Goal: Information Seeking & Learning: Learn about a topic

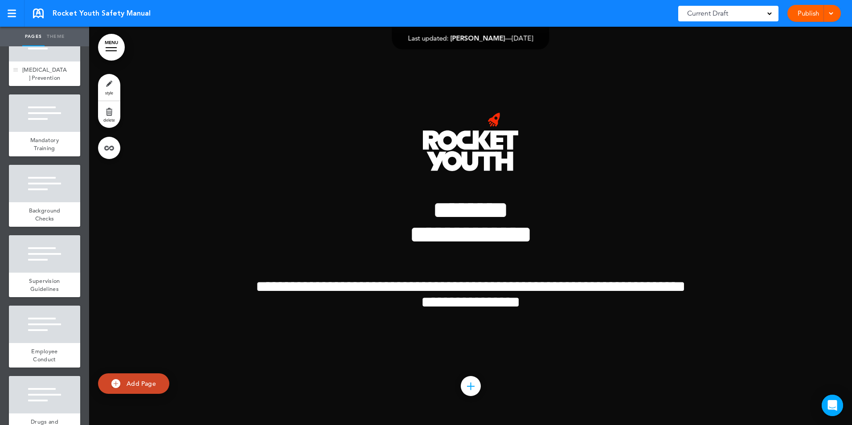
scroll to position [223, 0]
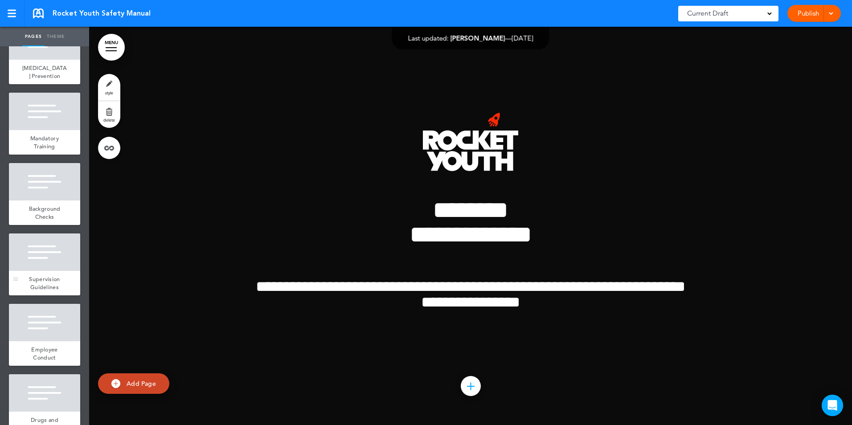
click at [45, 265] on div at bounding box center [44, 251] width 71 height 37
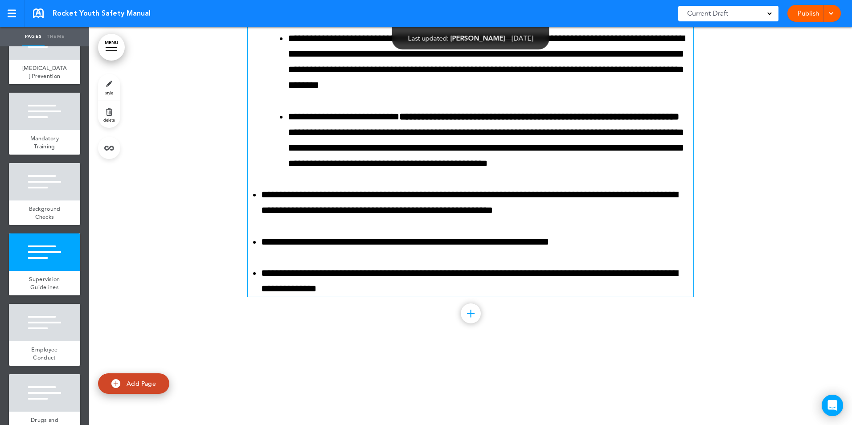
scroll to position [2860, 0]
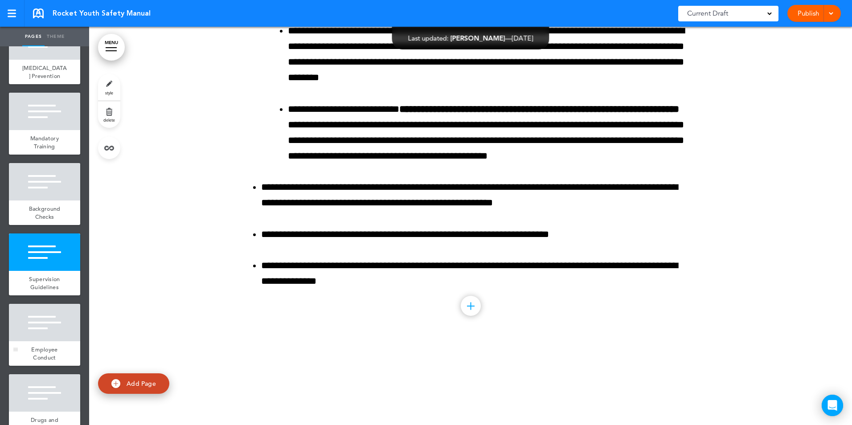
click at [42, 327] on div at bounding box center [44, 322] width 71 height 37
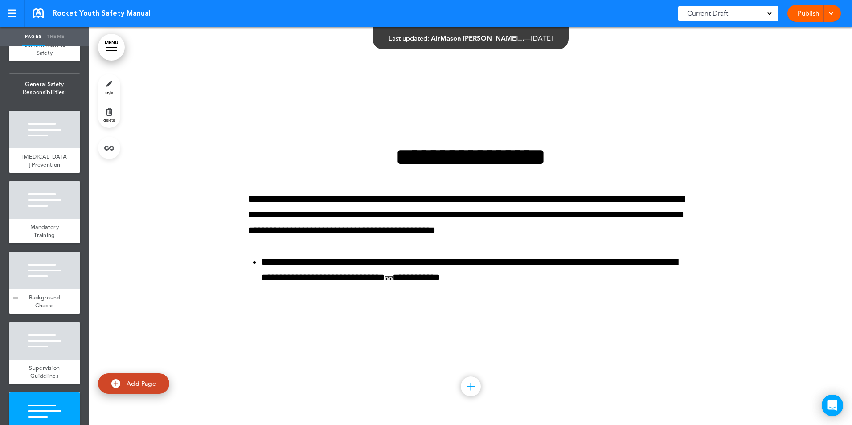
scroll to position [134, 0]
click at [39, 135] on div at bounding box center [44, 129] width 71 height 37
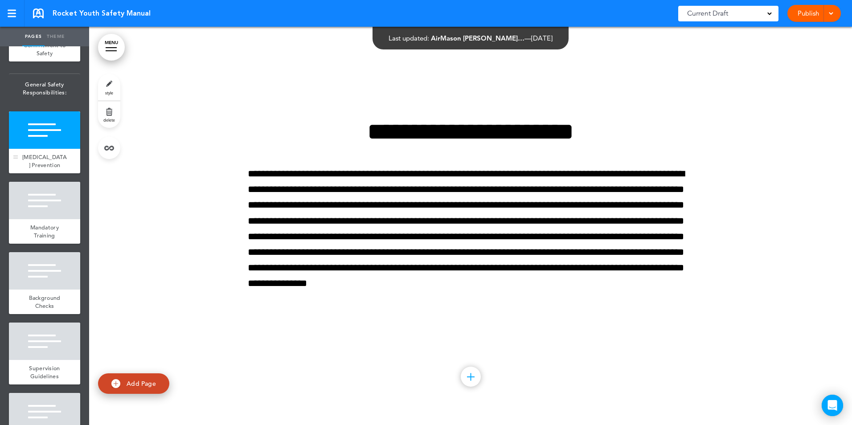
scroll to position [1487, 0]
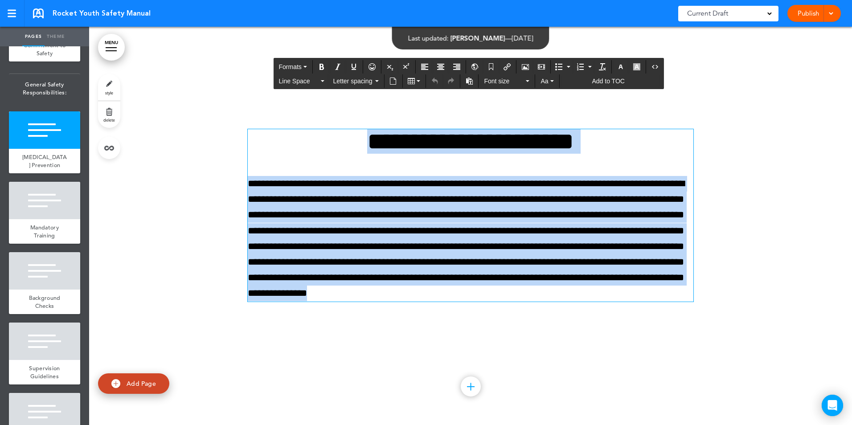
drag, startPoint x: 335, startPoint y: 136, endPoint x: 673, endPoint y: 295, distance: 373.6
click at [673, 295] on div "**********" at bounding box center [470, 215] width 445 height 172
copy div "**********"
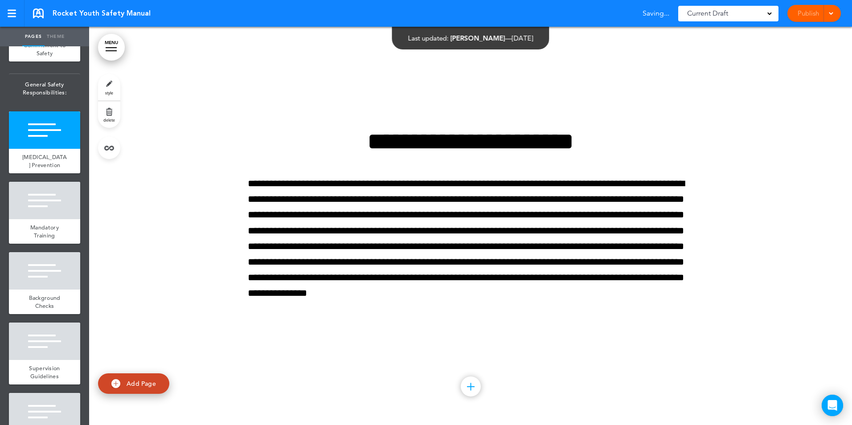
click at [801, 349] on div at bounding box center [470, 226] width 763 height 398
click at [37, 353] on div at bounding box center [44, 340] width 71 height 37
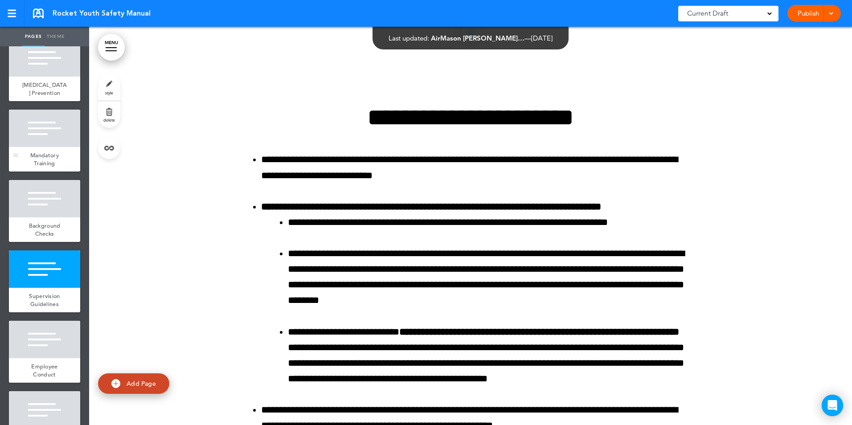
scroll to position [223, 0]
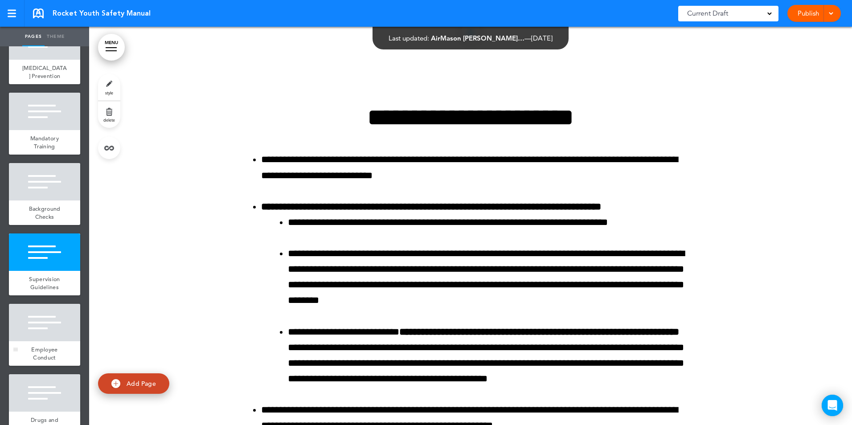
click at [48, 347] on span "Employee Conduct" at bounding box center [44, 354] width 26 height 16
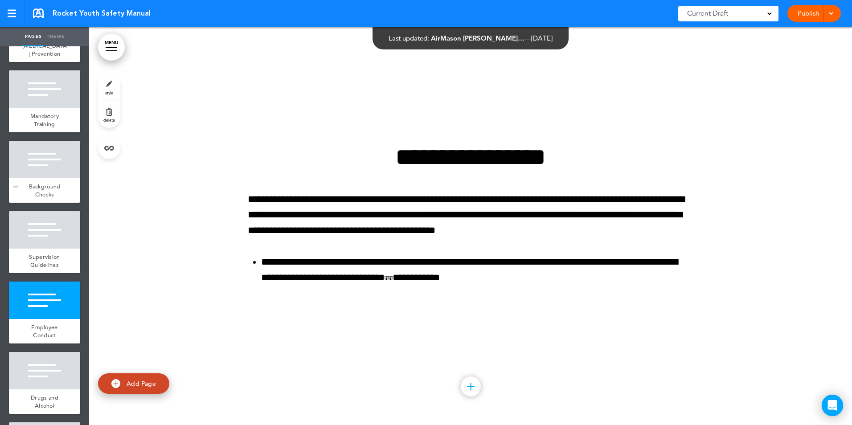
scroll to position [139, 0]
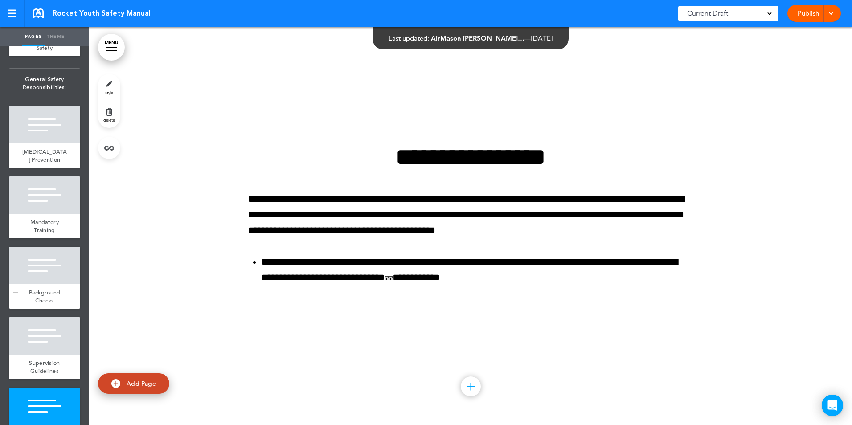
click at [40, 272] on div at bounding box center [44, 265] width 71 height 37
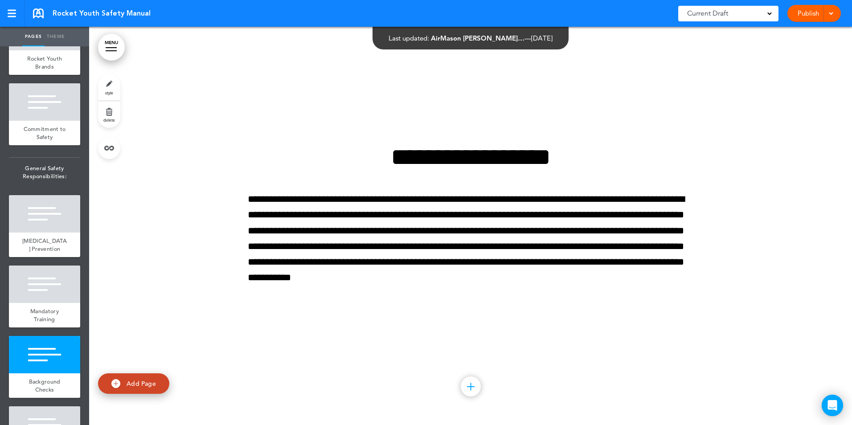
scroll to position [5, 0]
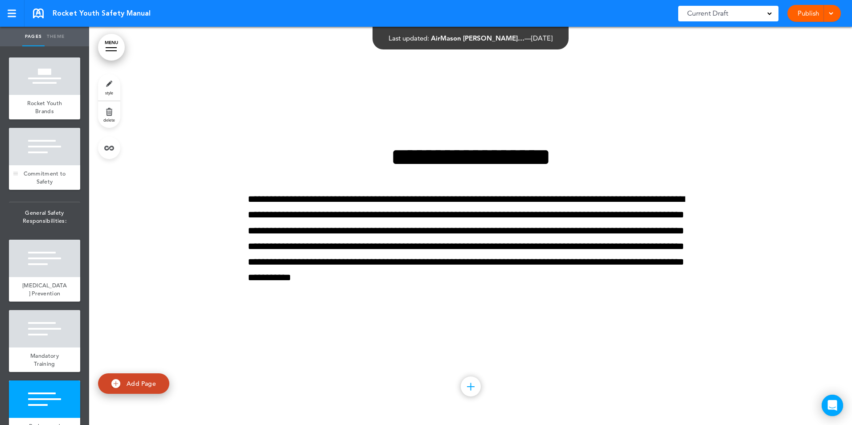
click at [26, 155] on div at bounding box center [44, 146] width 71 height 37
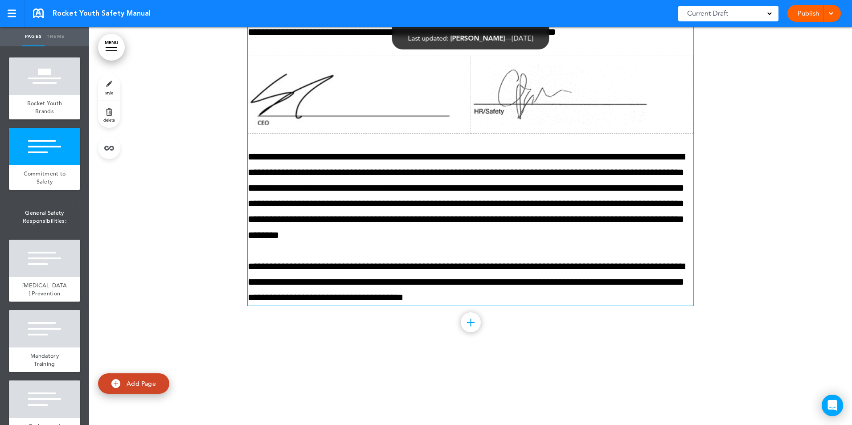
scroll to position [1155, 0]
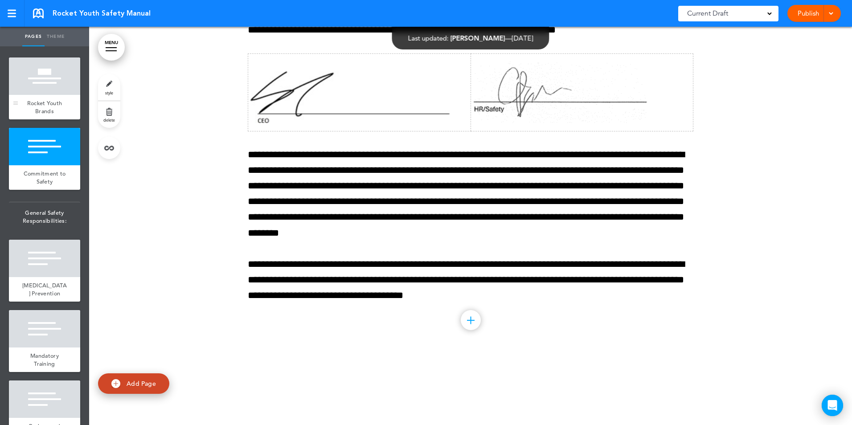
click at [32, 89] on div at bounding box center [44, 75] width 71 height 37
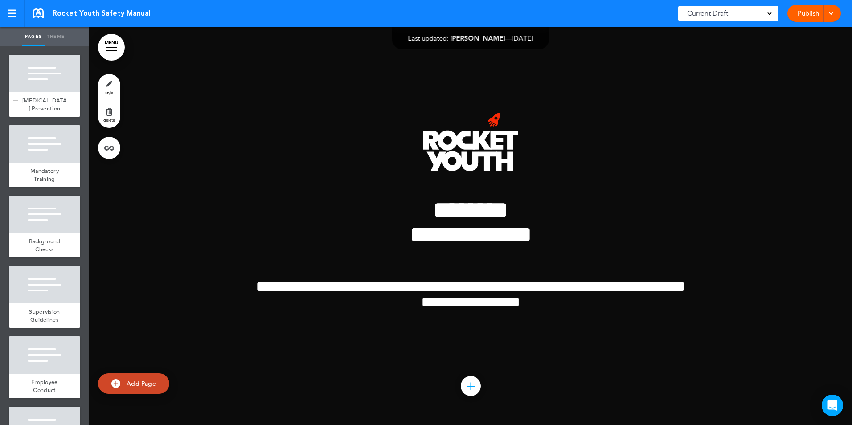
scroll to position [228, 0]
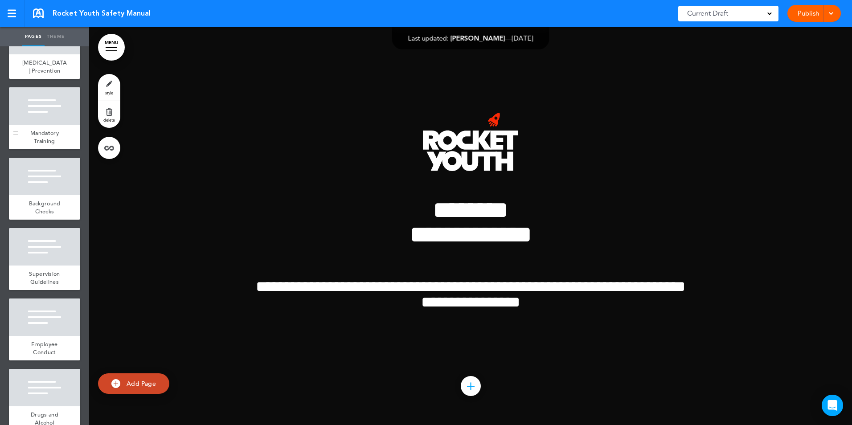
click at [29, 111] on div at bounding box center [44, 105] width 71 height 37
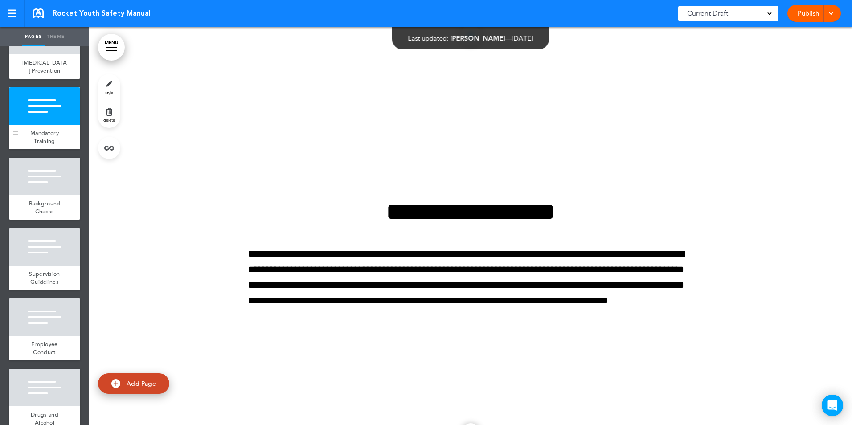
scroll to position [1885, 0]
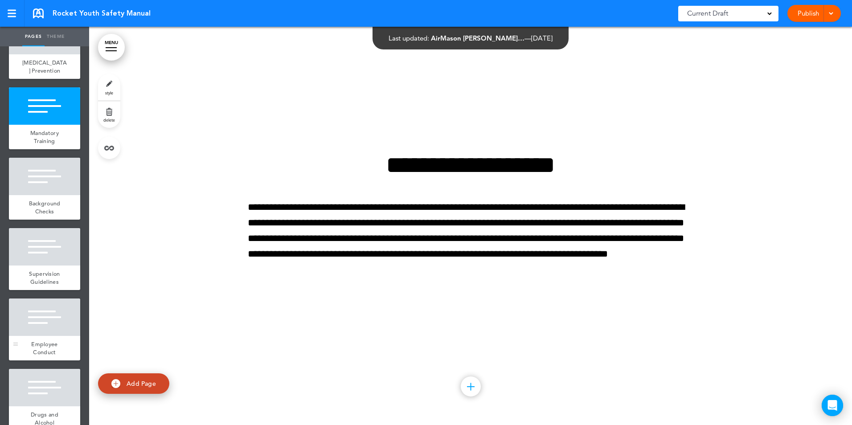
click at [37, 347] on div "Employee Conduct" at bounding box center [44, 348] width 71 height 24
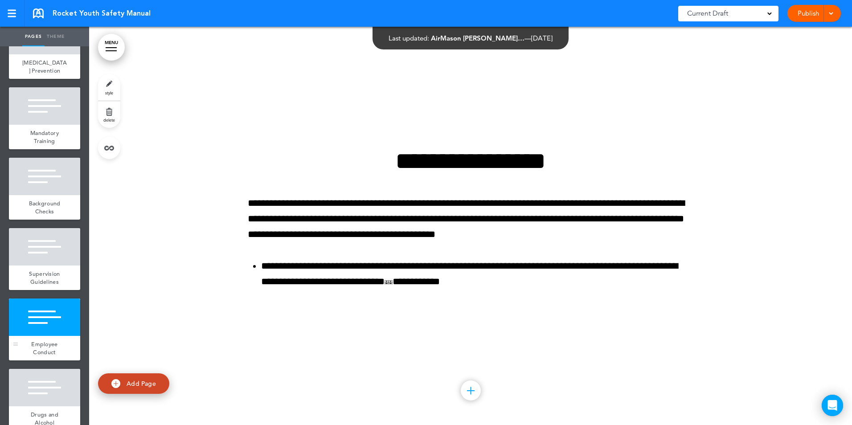
scroll to position [3178, 0]
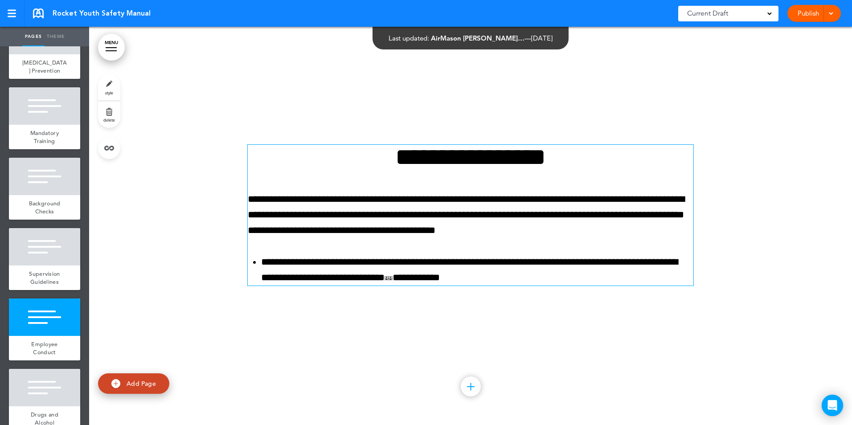
click at [375, 203] on p "**********" at bounding box center [470, 215] width 445 height 47
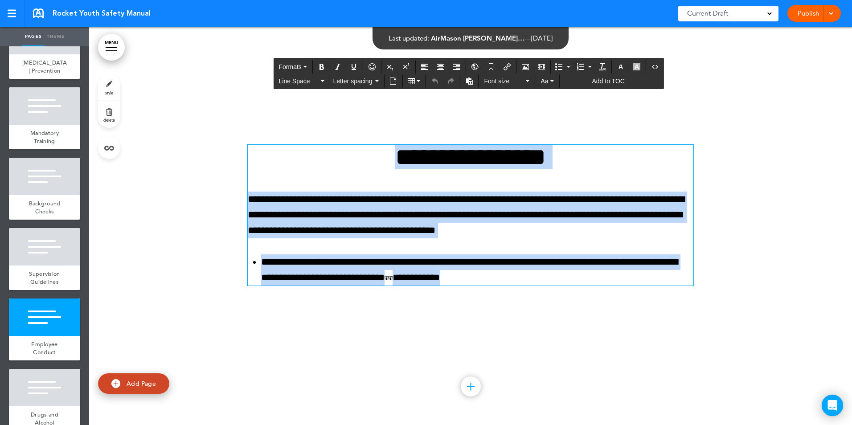
drag, startPoint x: 364, startPoint y: 153, endPoint x: 560, endPoint y: 282, distance: 234.7
click at [560, 282] on div "**********" at bounding box center [470, 215] width 445 height 141
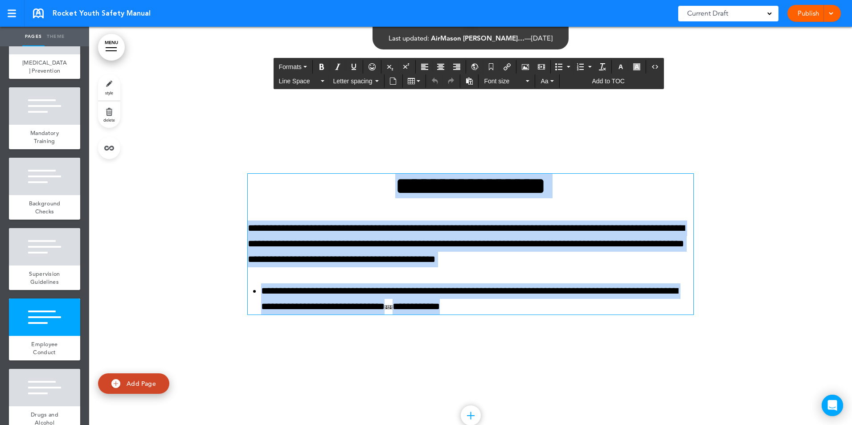
scroll to position [3133, 0]
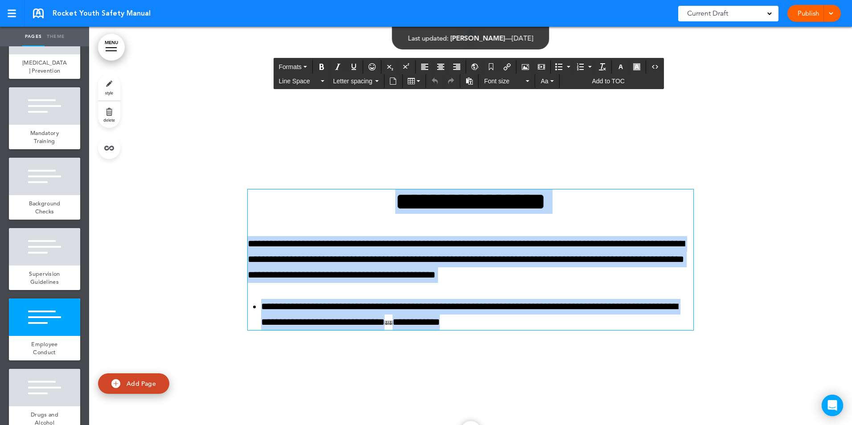
copy div "**********"
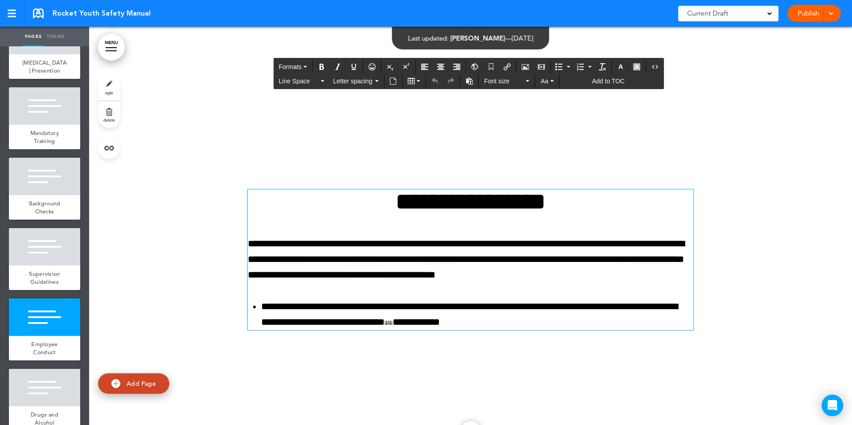
click at [674, 367] on div "**********" at bounding box center [470, 271] width 445 height 230
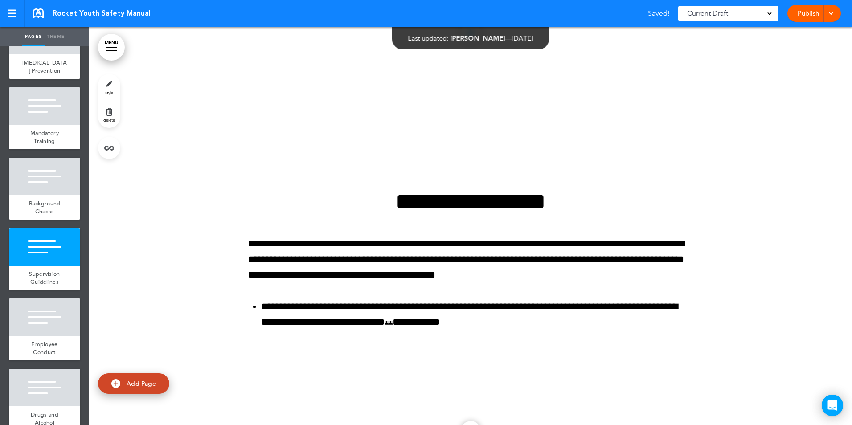
click at [33, 8] on div "Rocket Youth Safety Manual Saved! Current Draft CURRENT DRAFT 1.3 (8/21/2025) P…" at bounding box center [426, 13] width 852 height 27
click at [40, 9] on link at bounding box center [38, 13] width 11 height 10
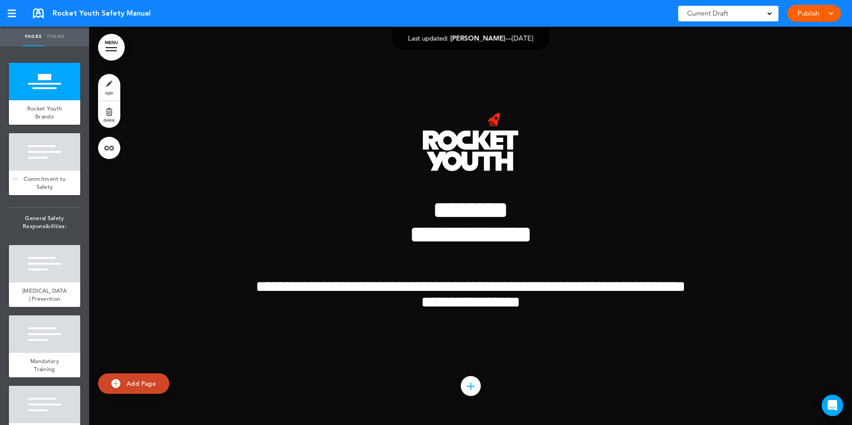
click at [35, 166] on div at bounding box center [44, 151] width 71 height 37
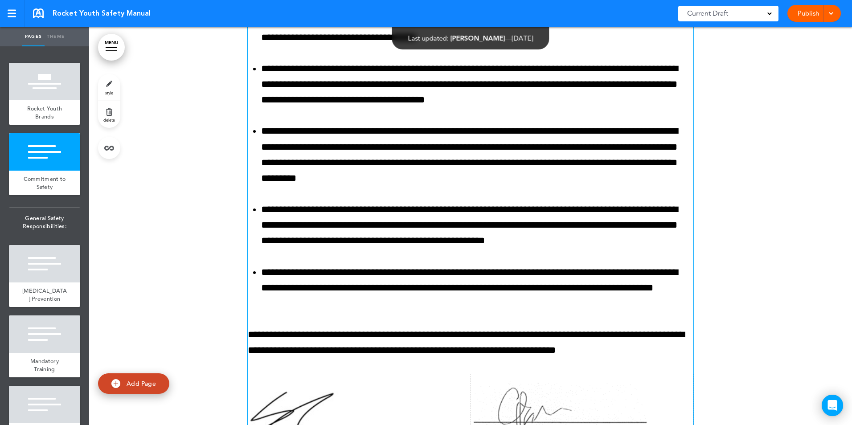
scroll to position [844, 0]
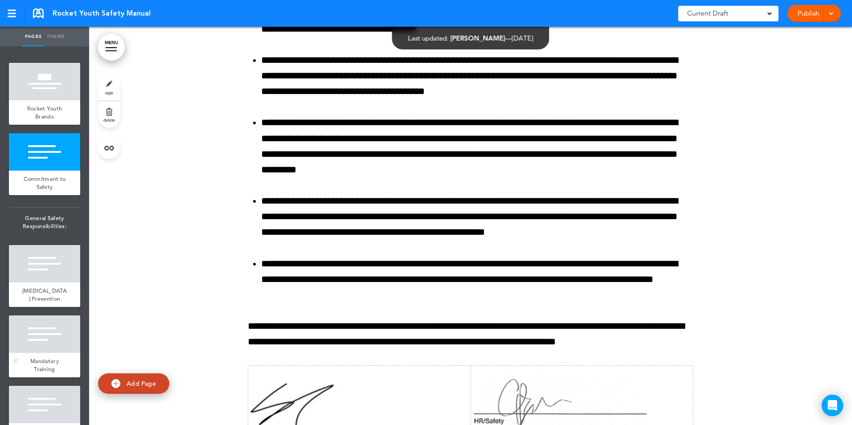
click at [38, 359] on span "Mandatory Training" at bounding box center [44, 365] width 29 height 16
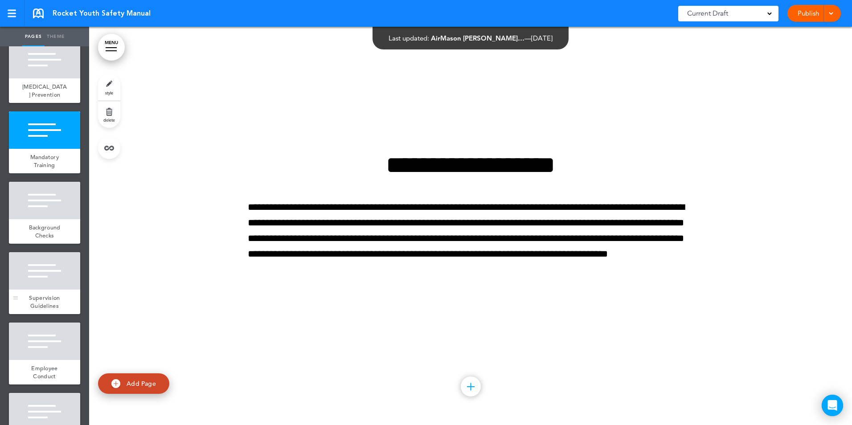
scroll to position [223, 0]
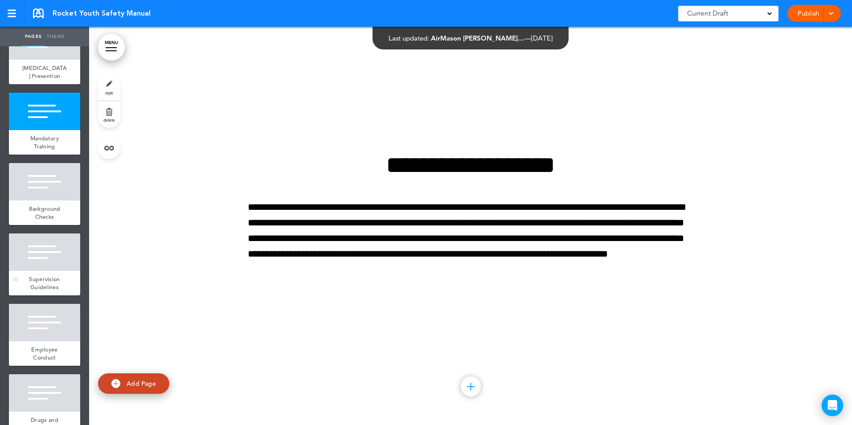
click at [43, 265] on div at bounding box center [44, 251] width 71 height 37
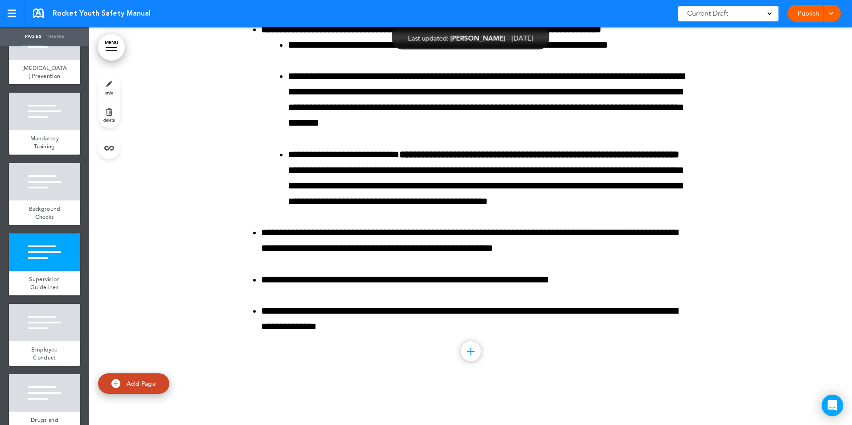
scroll to position [2816, 0]
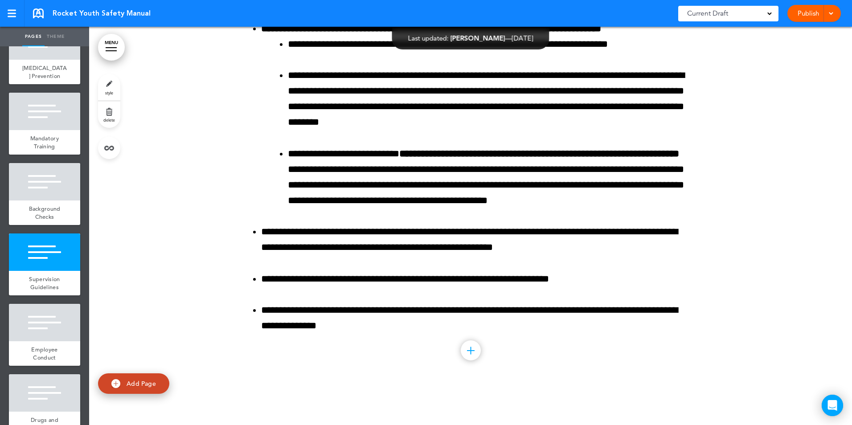
click at [472, 349] on div at bounding box center [471, 350] width 20 height 20
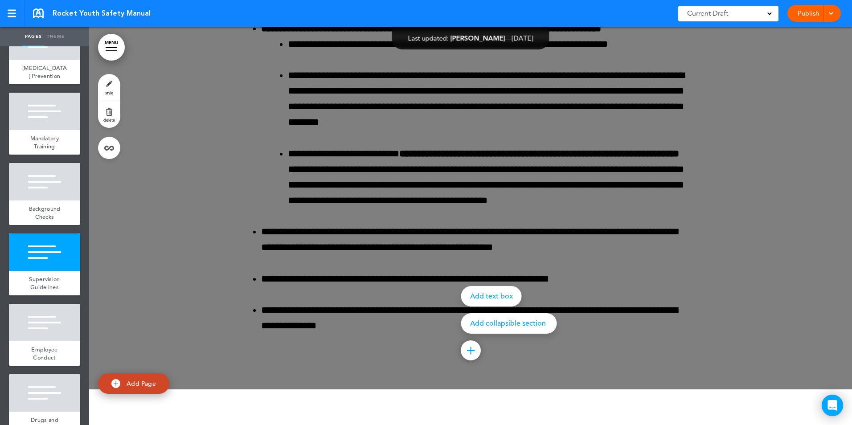
click at [148, 235] on div at bounding box center [515, 212] width 852 height 425
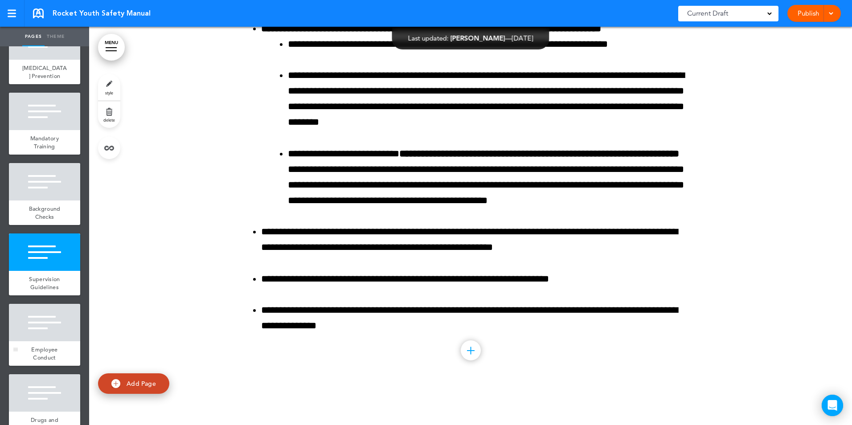
click at [35, 329] on div at bounding box center [44, 322] width 71 height 37
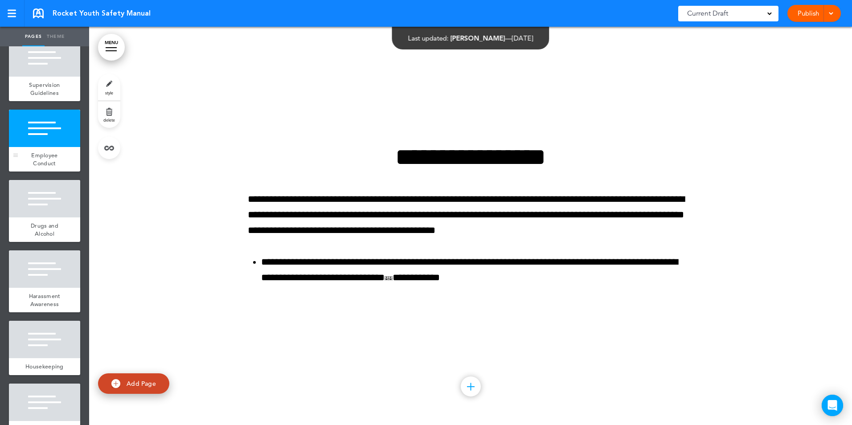
scroll to position [445, 0]
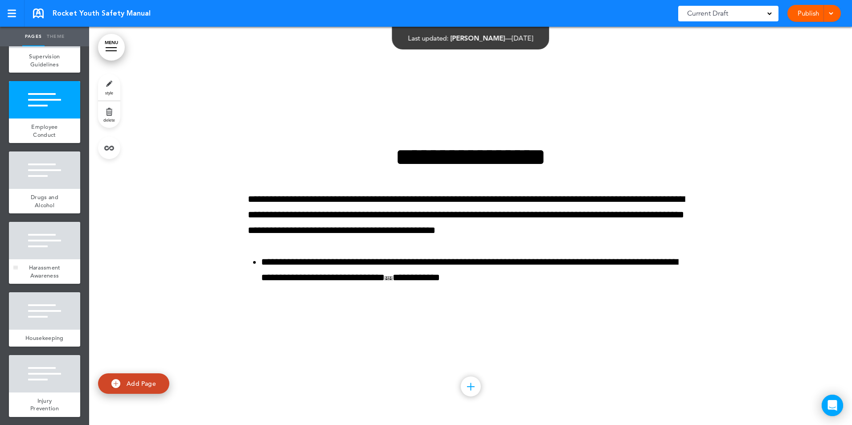
click at [35, 263] on div "Harassment Awareness" at bounding box center [44, 271] width 71 height 24
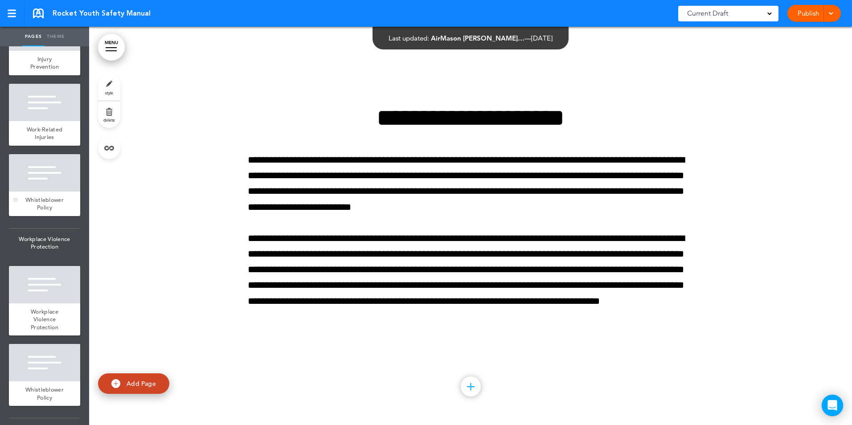
scroll to position [802, 0]
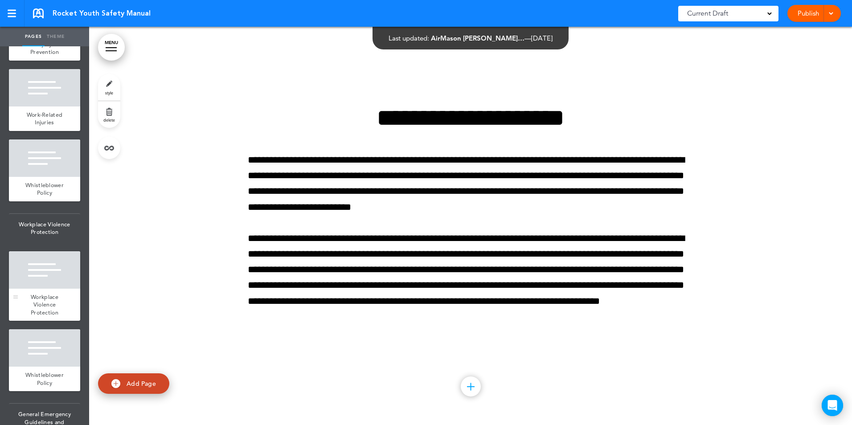
click at [41, 315] on span "Workplace Violence Protection" at bounding box center [45, 304] width 28 height 23
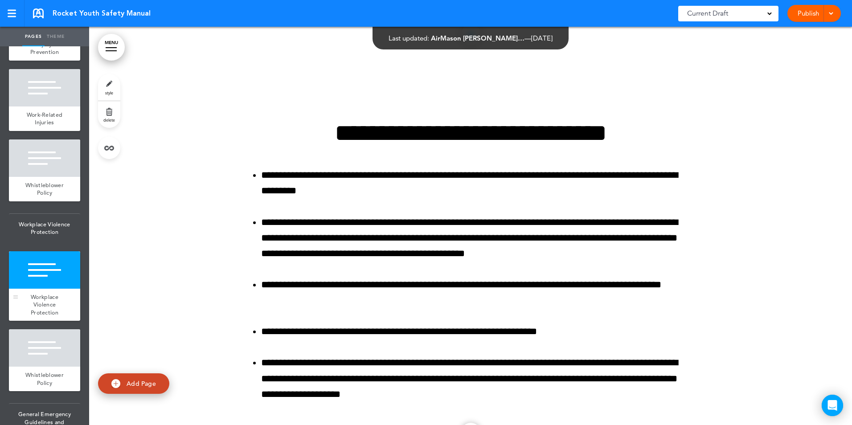
scroll to position [9173, 0]
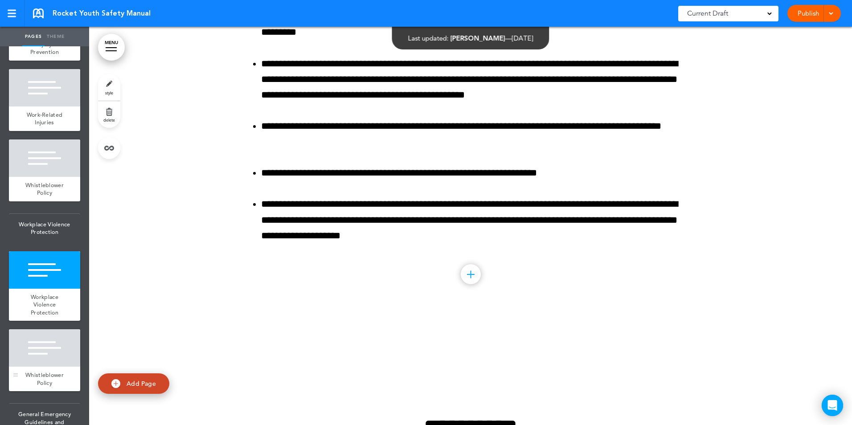
click at [27, 367] on div at bounding box center [44, 347] width 71 height 37
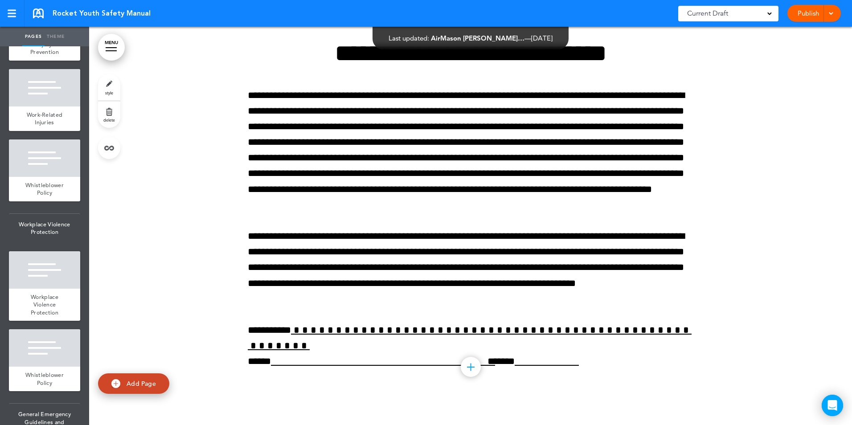
scroll to position [13781, 0]
click at [47, 384] on div "Whistleblower Policy" at bounding box center [44, 379] width 71 height 24
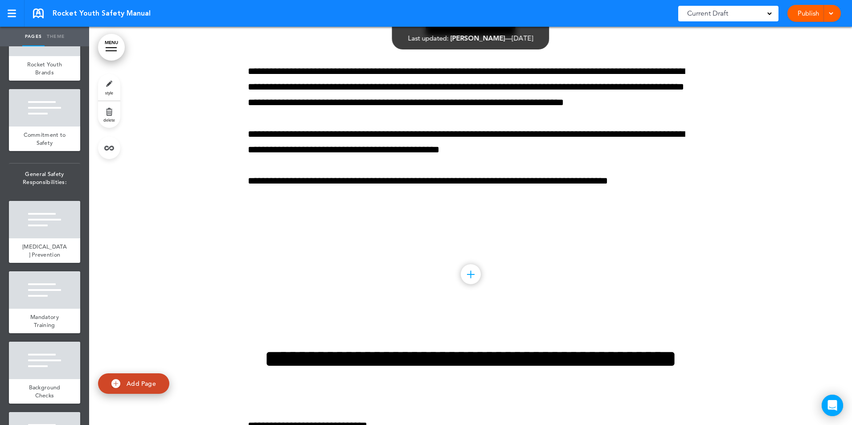
scroll to position [45, 0]
click at [40, 117] on div at bounding box center [44, 107] width 71 height 37
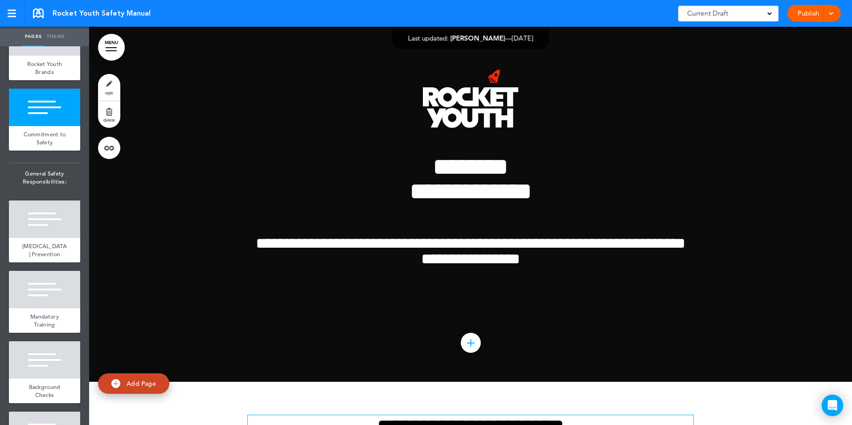
scroll to position [42, 0]
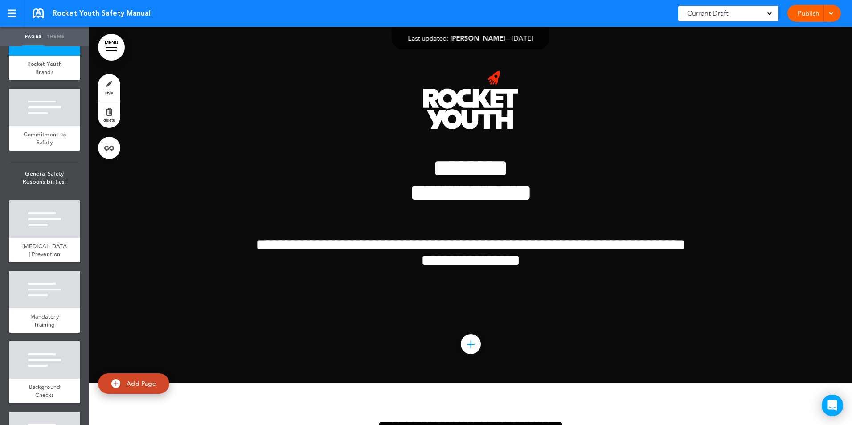
click at [40, 10] on link at bounding box center [38, 13] width 11 height 10
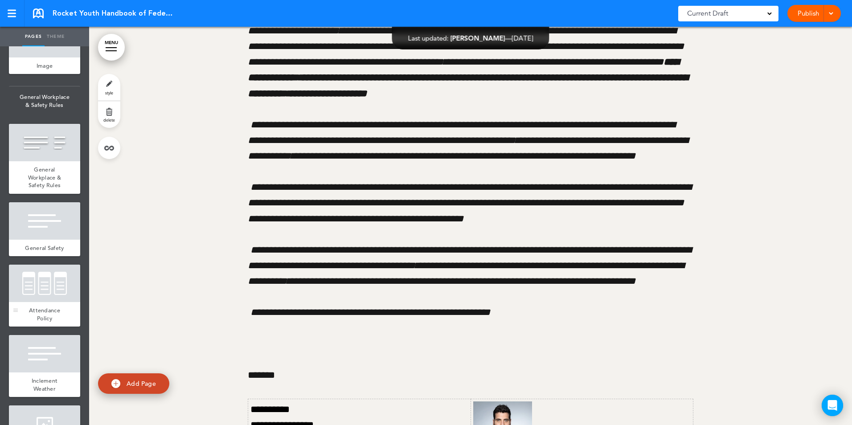
scroll to position [1336, 0]
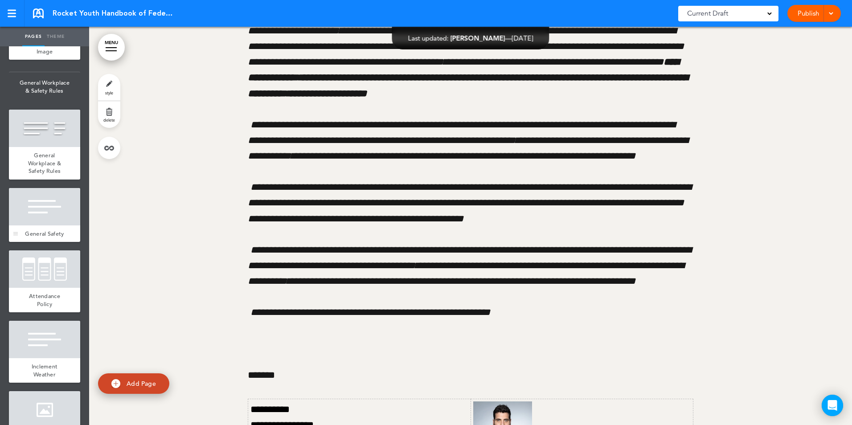
click at [49, 237] on span "General Safety" at bounding box center [44, 234] width 39 height 8
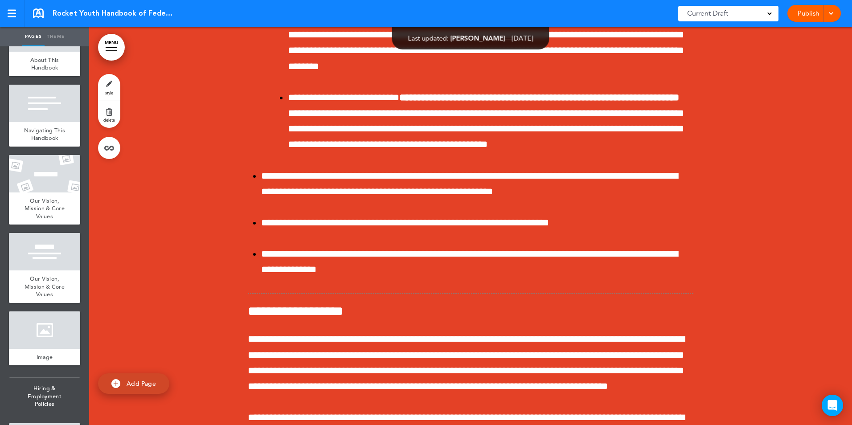
scroll to position [223, 0]
click at [43, 216] on span "Our Vision, Mission & Core Values" at bounding box center [44, 208] width 40 height 23
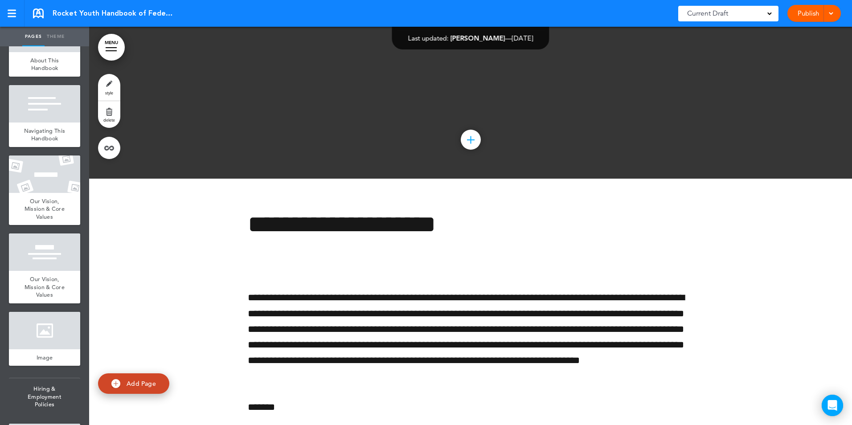
scroll to position [7052, 0]
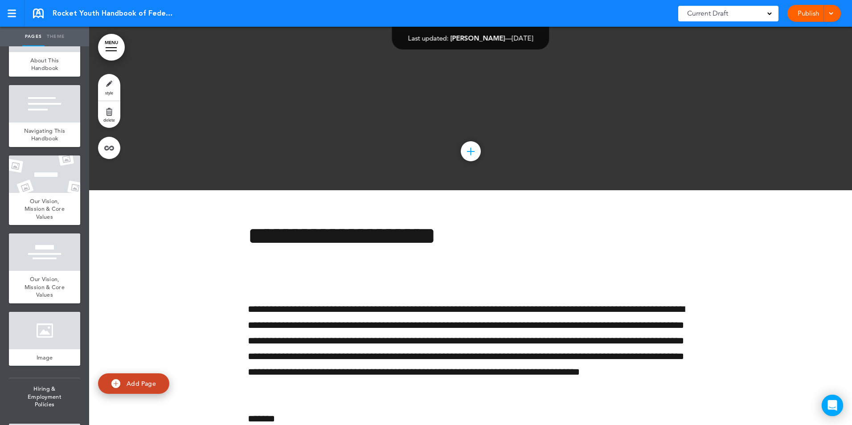
click at [36, 9] on link at bounding box center [38, 13] width 11 height 10
